Goal: Find specific page/section

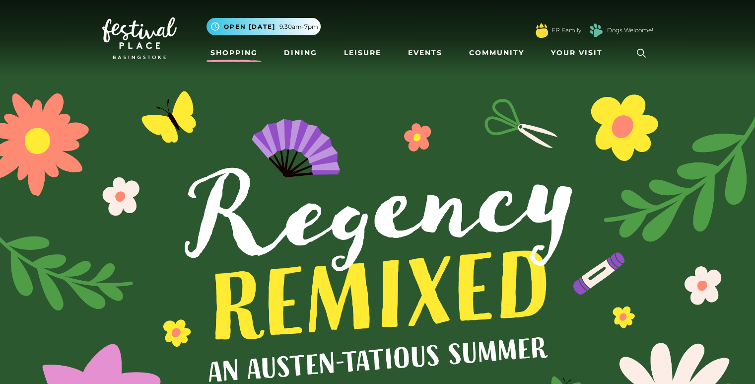
click at [243, 50] on link "Shopping" at bounding box center [234, 53] width 55 height 18
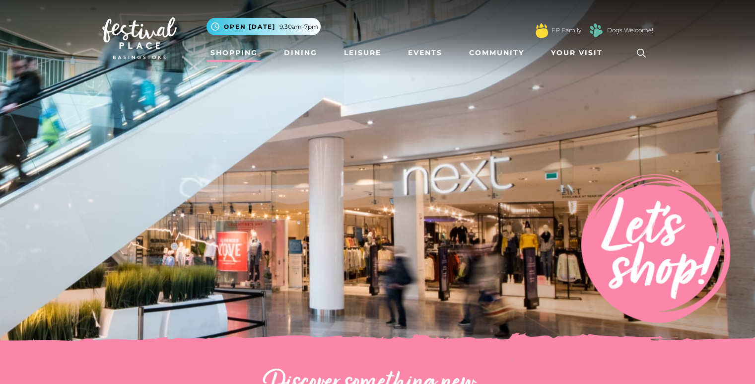
click at [640, 49] on icon at bounding box center [641, 53] width 9 height 9
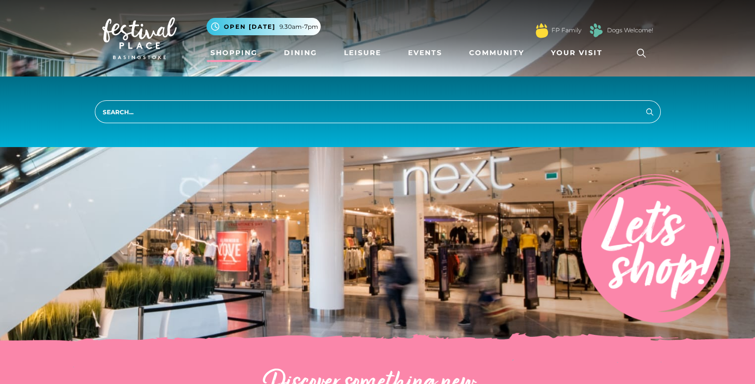
click at [196, 107] on input "search" at bounding box center [378, 111] width 566 height 23
type input "beaverbrooks"
click at [644, 105] on button "Search" at bounding box center [650, 111] width 12 height 12
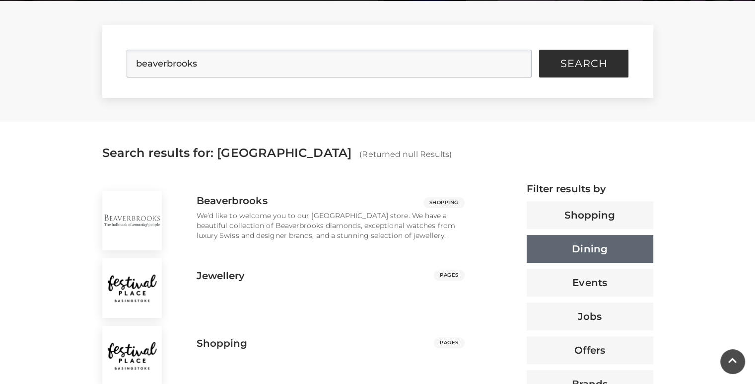
scroll to position [248, 0]
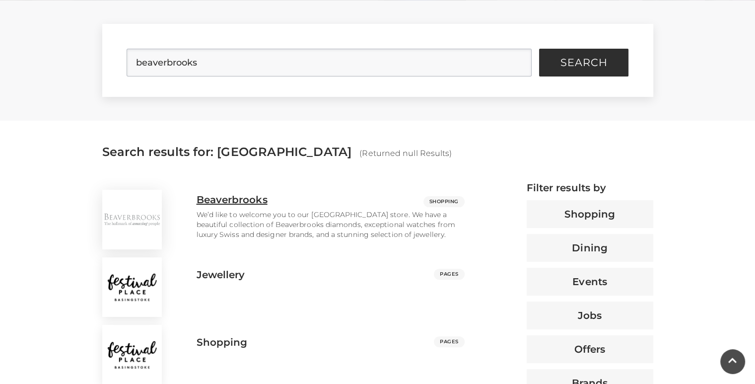
click at [332, 194] on div "Beaverbrooks Shopping" at bounding box center [330, 202] width 283 height 16
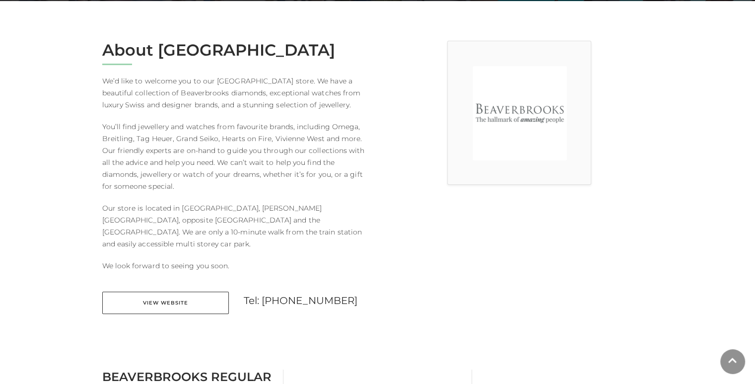
scroll to position [248, 0]
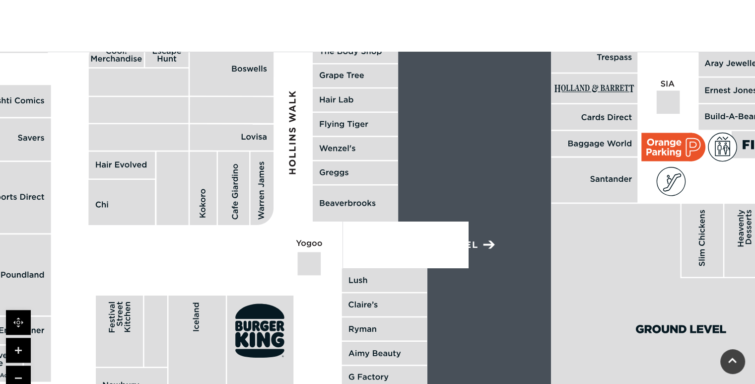
scroll to position [695, 0]
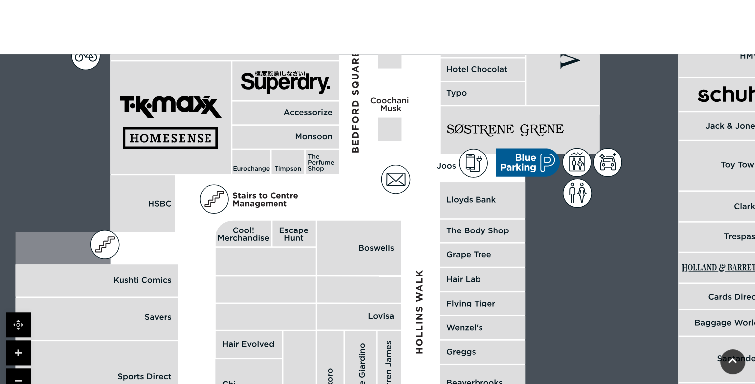
drag, startPoint x: 491, startPoint y: 171, endPoint x: 617, endPoint y: 346, distance: 215.1
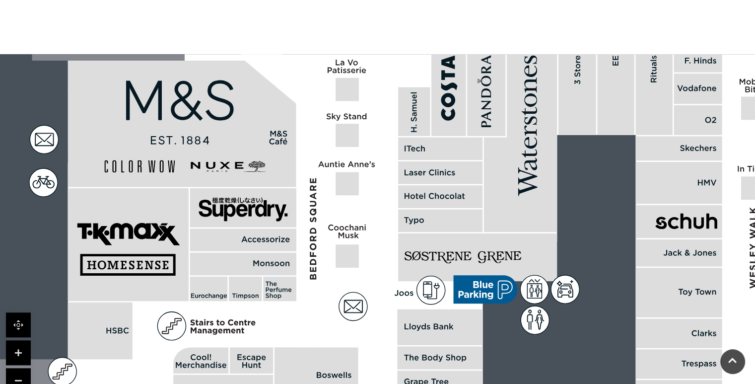
drag, startPoint x: 544, startPoint y: 151, endPoint x: 496, endPoint y: 255, distance: 114.2
click at [501, 259] on rect at bounding box center [477, 257] width 159 height 48
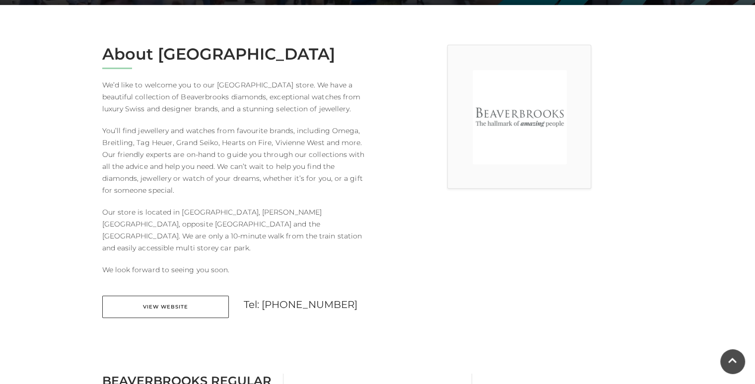
scroll to position [248, 0]
